Goal: Task Accomplishment & Management: Manage account settings

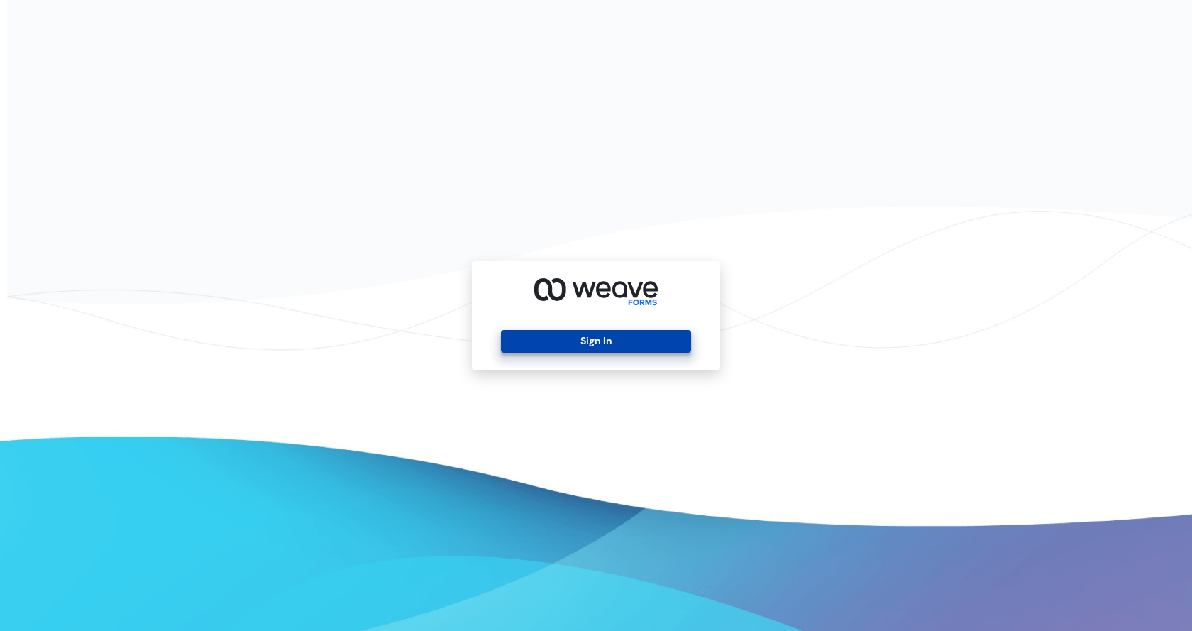
click at [585, 341] on button "Sign In" at bounding box center [595, 341] width 189 height 23
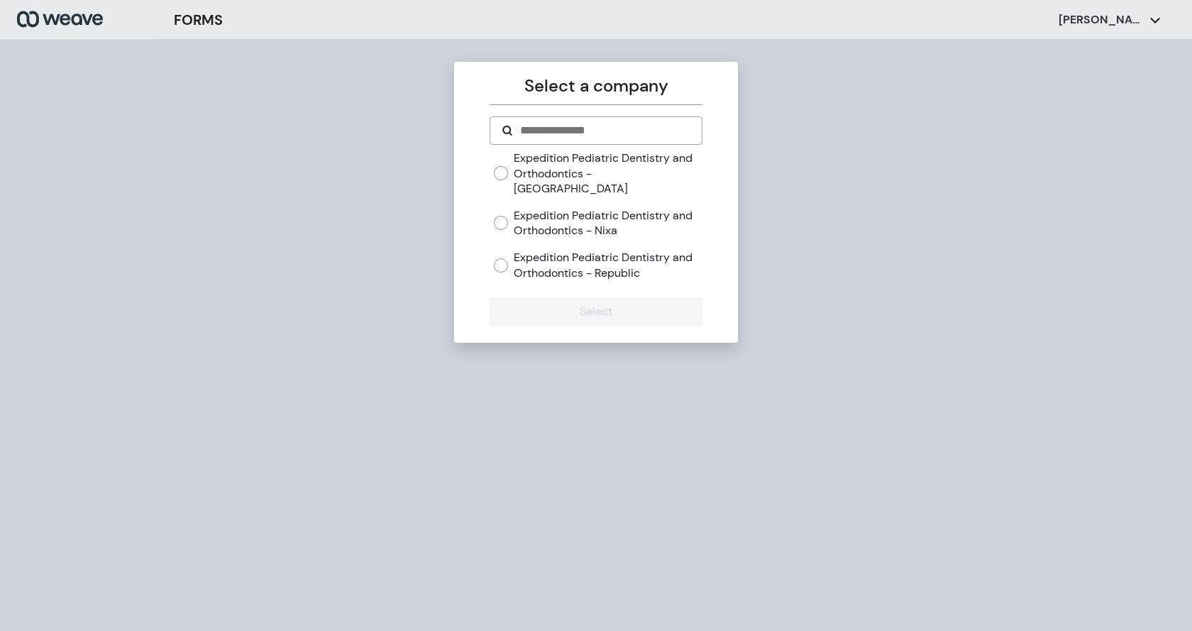
click at [600, 176] on label "Expedition Pediatric Dentistry and Orthodontics - [GEOGRAPHIC_DATA]" at bounding box center [608, 173] width 188 height 46
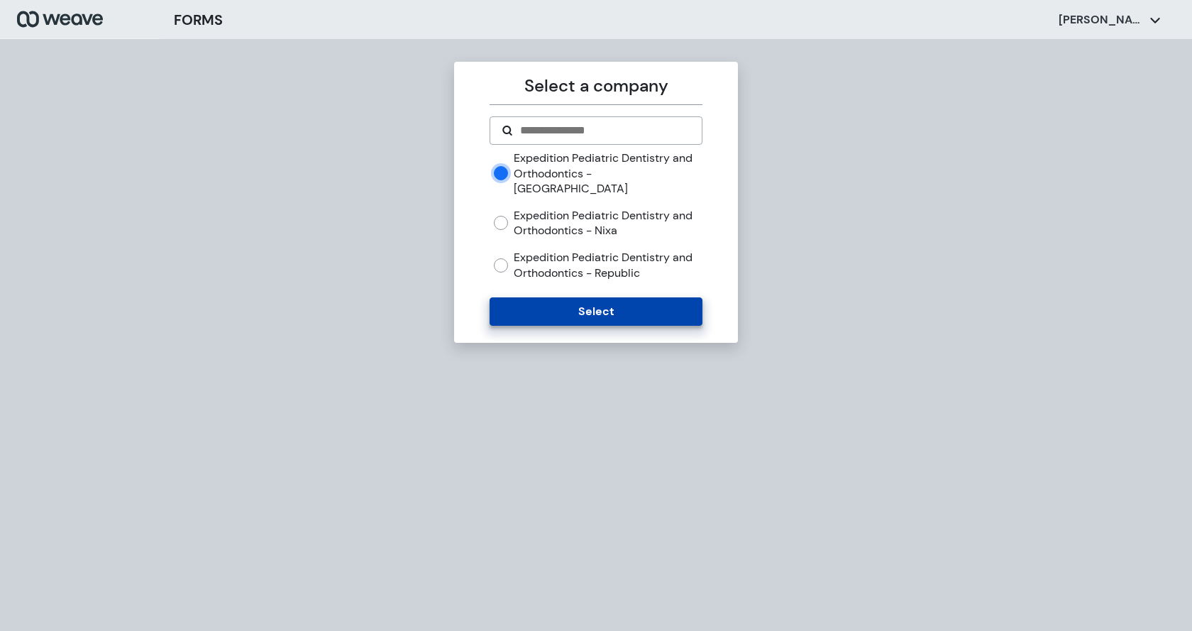
click at [624, 297] on button "Select" at bounding box center [596, 311] width 212 height 28
